Goal: Task Accomplishment & Management: Complete application form

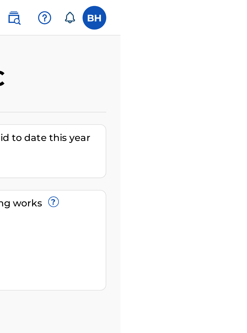
scroll to position [0, 196]
click at [218, 6] on img at bounding box center [215, 8] width 6 height 6
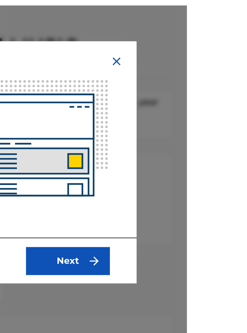
scroll to position [13, 163]
click at [212, 131] on button "Next" at bounding box center [193, 130] width 38 height 13
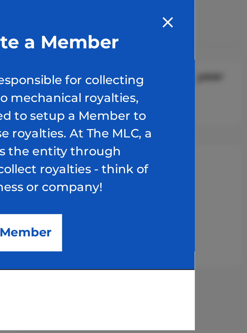
scroll to position [33, 158]
click at [179, 114] on button "Create a Member" at bounding box center [158, 111] width 44 height 13
